Goal: Transaction & Acquisition: Purchase product/service

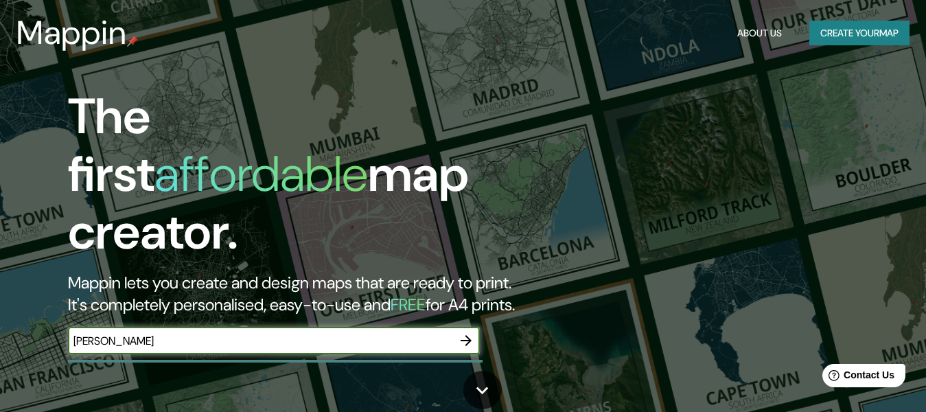
type input "[PERSON_NAME]"
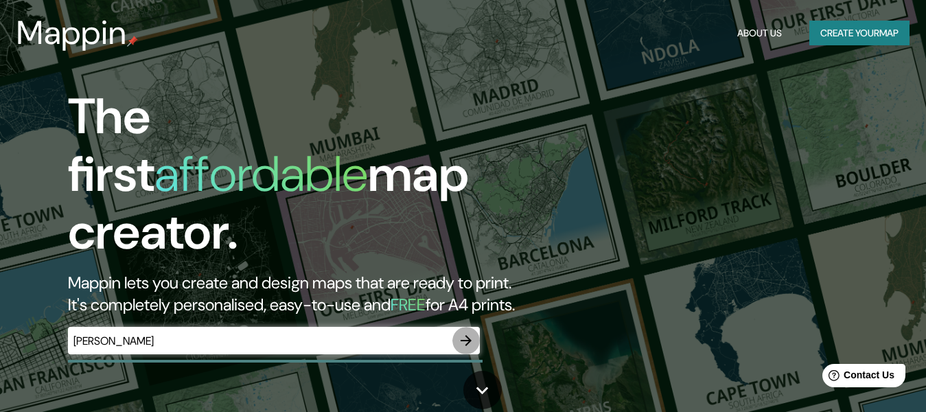
click at [464, 327] on button "button" at bounding box center [465, 340] width 27 height 27
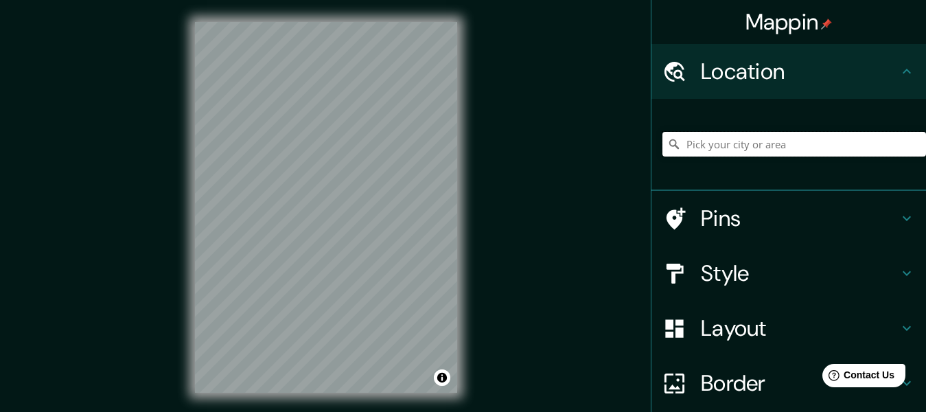
click at [702, 143] on input "Pick your city or area" at bounding box center [793, 144] width 263 height 25
type input "Pasaje [PERSON_NAME], [GEOGRAPHIC_DATA][PERSON_NAME], [GEOGRAPHIC_DATA] 8050000…"
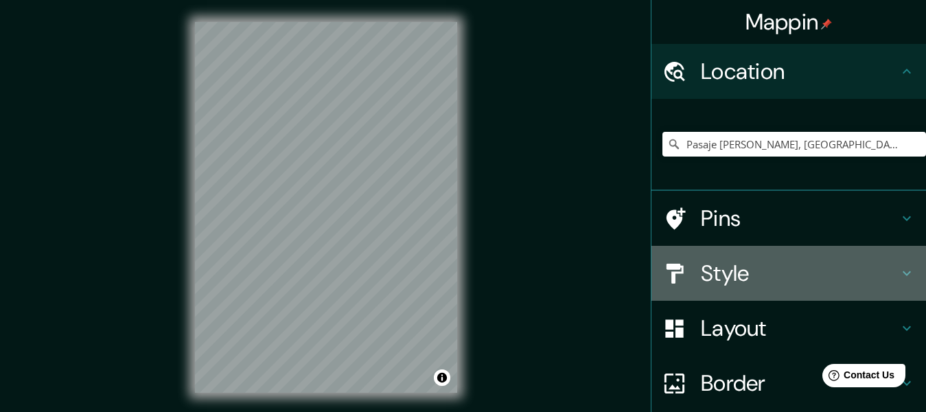
click at [766, 277] on h4 "Style" at bounding box center [799, 272] width 198 height 27
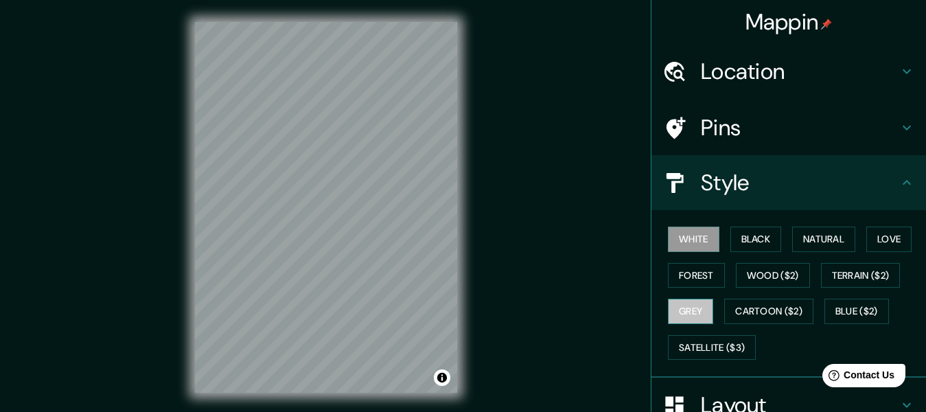
click at [694, 308] on button "Grey" at bounding box center [690, 310] width 45 height 25
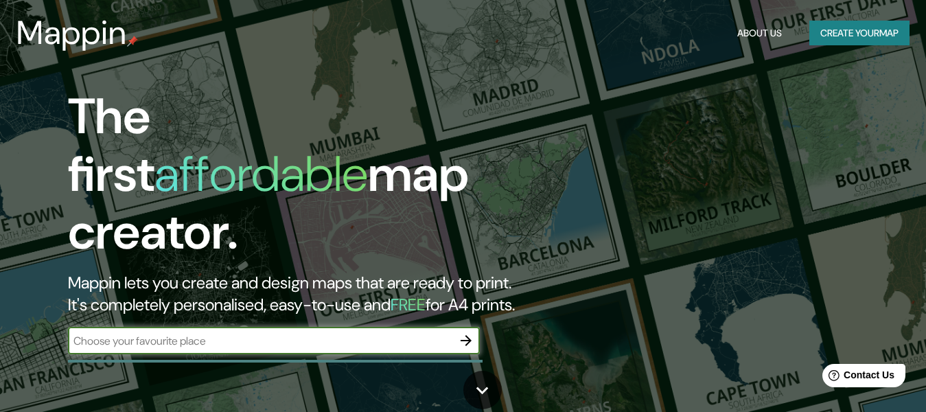
click at [130, 333] on input "text" at bounding box center [260, 341] width 384 height 16
type input "[GEOGRAPHIC_DATA]"
click at [468, 335] on icon "button" at bounding box center [465, 340] width 11 height 11
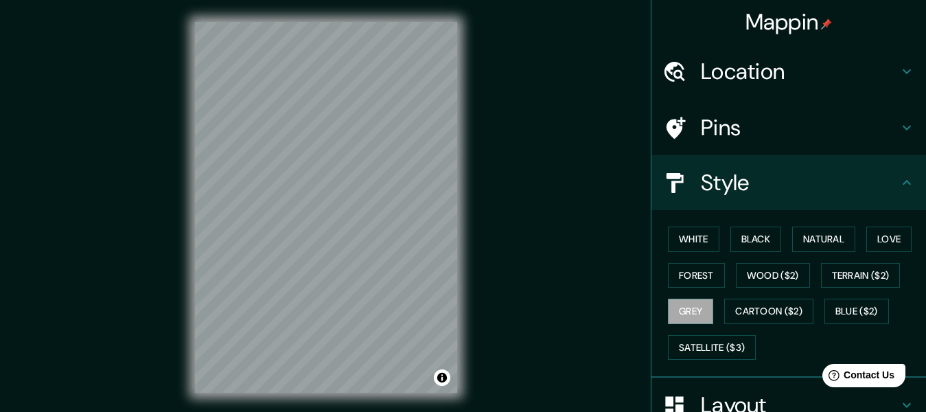
click at [700, 64] on h4 "Location" at bounding box center [799, 71] width 198 height 27
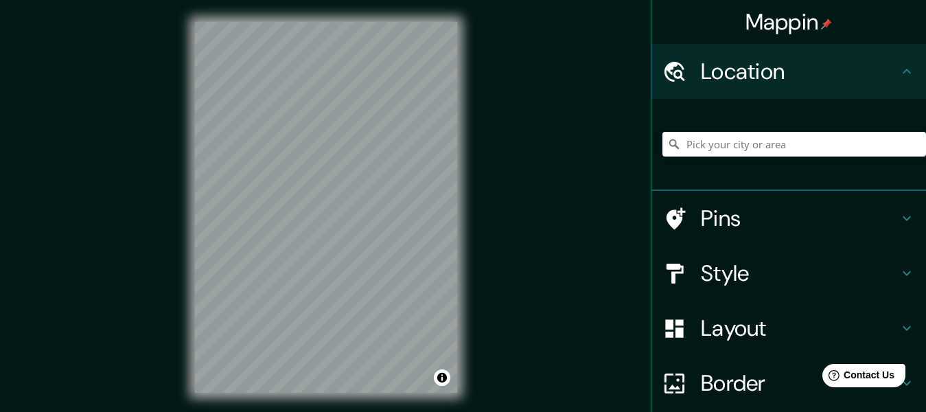
click at [687, 153] on input "Pick your city or area" at bounding box center [793, 144] width 263 height 25
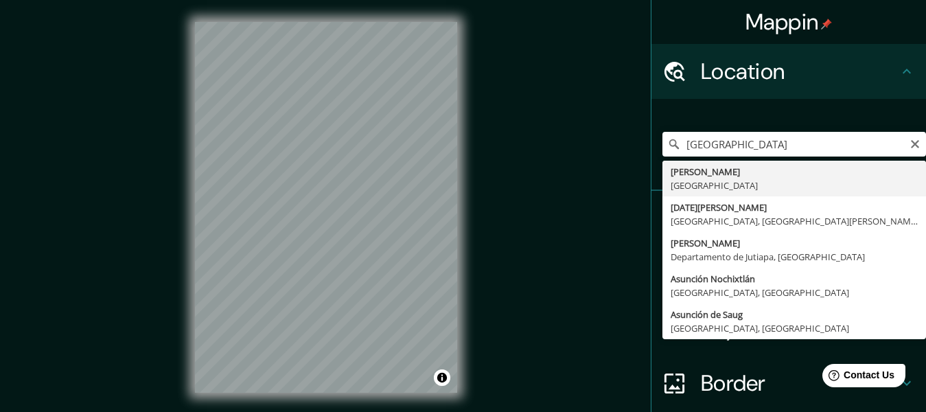
type input "[GEOGRAPHIC_DATA], [GEOGRAPHIC_DATA]"
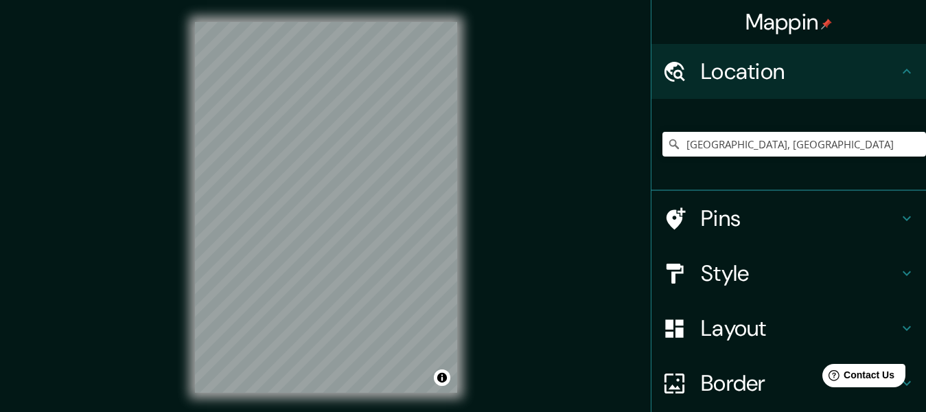
scroll to position [25, 0]
